Goal: Information Seeking & Learning: Find specific fact

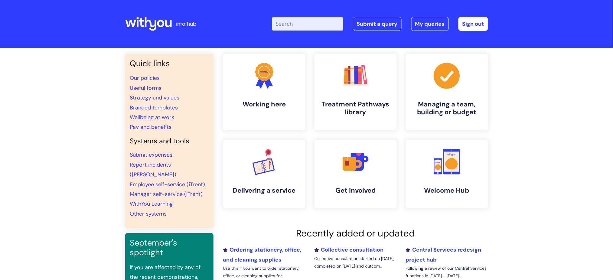
click at [293, 24] on input "Enter your search term here..." at bounding box center [307, 23] width 71 height 13
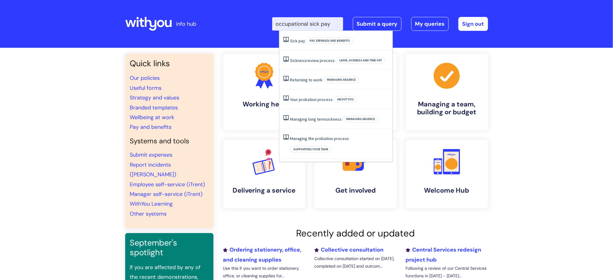
type input "occupational sick pay"
click button "Search" at bounding box center [0, 0] width 0 height 0
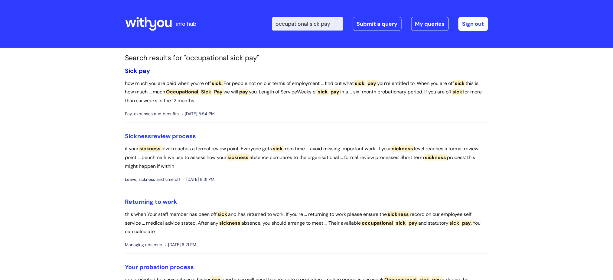
click at [139, 73] on link "Sick pay" at bounding box center [137, 71] width 25 height 8
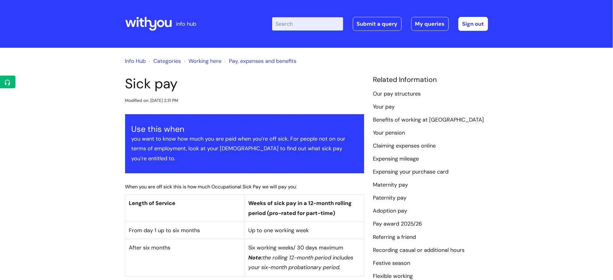
click at [298, 23] on input "Enter your search term here..." at bounding box center [307, 23] width 71 height 13
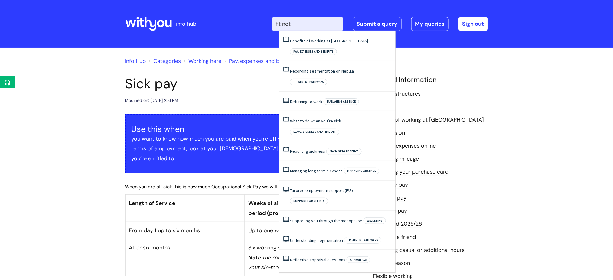
type input "fit note"
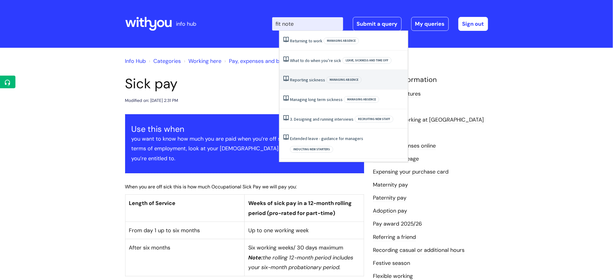
click at [320, 74] on li "Reporting sickness Managing absence" at bounding box center [344, 80] width 129 height 20
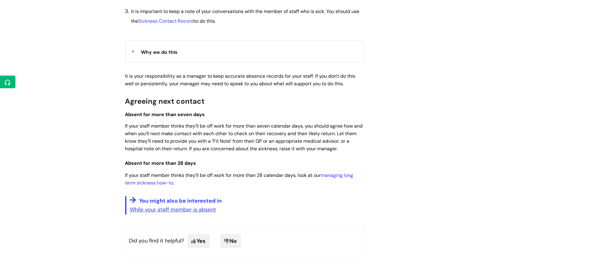
scroll to position [403, 0]
